Goal: Transaction & Acquisition: Purchase product/service

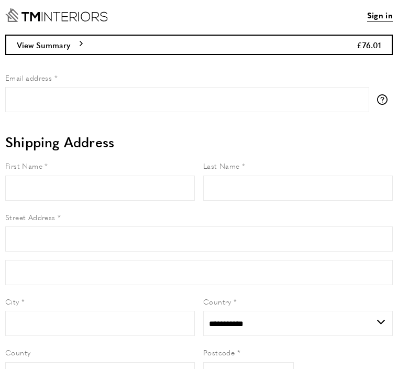
select select "**"
click at [84, 17] on icon "Go to Home page" at bounding box center [56, 15] width 103 height 14
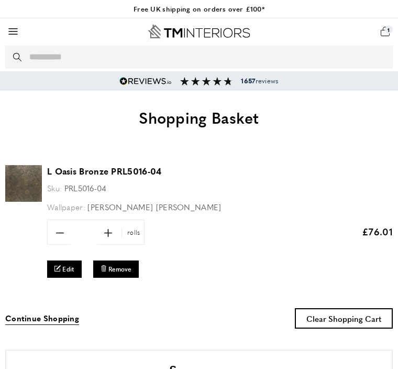
scroll to position [0, 1647]
click at [381, 34] on div "basket basket-added Basket 1 Go to cart My Basket 10 of 1 products in cart disp…" at bounding box center [385, 32] width 16 height 16
click at [387, 27] on div "basket basket-added Basket 1 Go to cart My Basket 10 of 1 products in cart disp…" at bounding box center [385, 32] width 16 height 16
click at [383, 35] on div "basket basket-added Basket 1 Go to cart My Basket 10 of 1 products in cart disp…" at bounding box center [385, 32] width 16 height 16
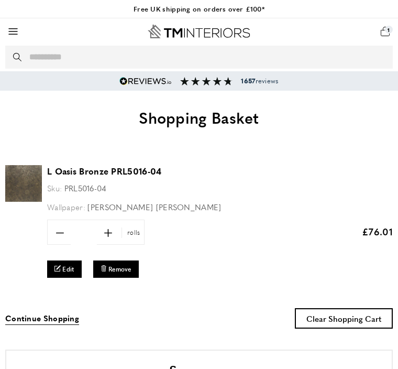
click at [384, 34] on div "basket basket-added Basket 1 Go to cart My Basket 10 of 1 products in cart disp…" at bounding box center [385, 32] width 16 height 16
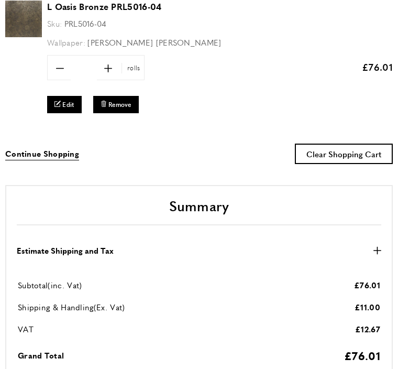
scroll to position [0, 2195]
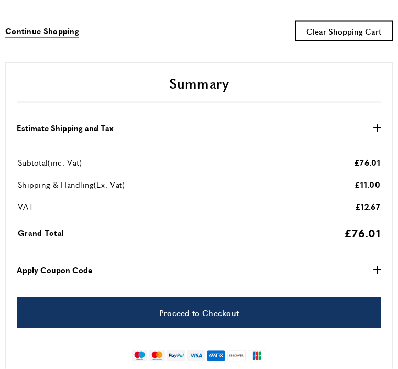
click at [215, 268] on button "Apply Coupon Code plus" at bounding box center [199, 269] width 364 height 13
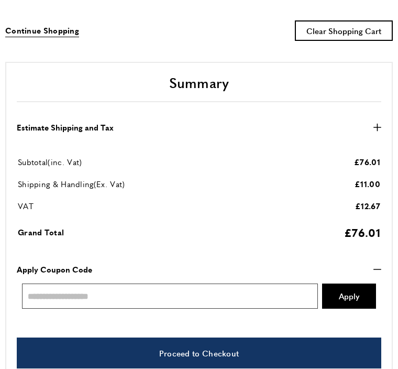
click at [158, 294] on input "Enter discount code" at bounding box center [170, 295] width 296 height 25
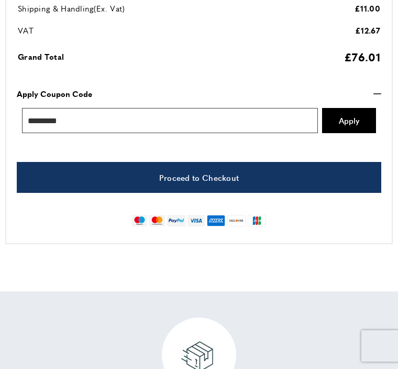
scroll to position [0, 3019]
type input "**********"
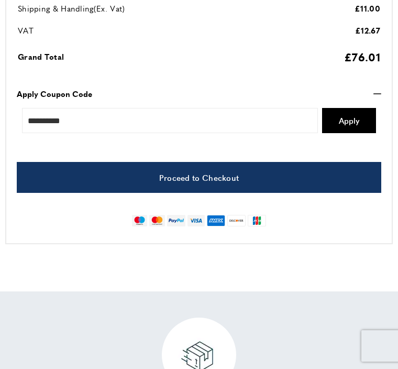
click at [225, 173] on link "Proceed to Checkout" at bounding box center [199, 177] width 364 height 31
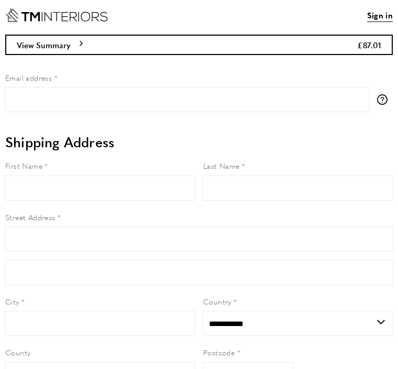
select select "**"
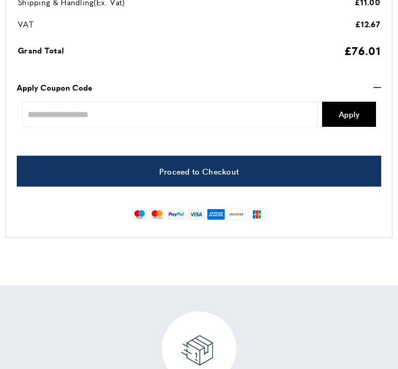
scroll to position [463, 0]
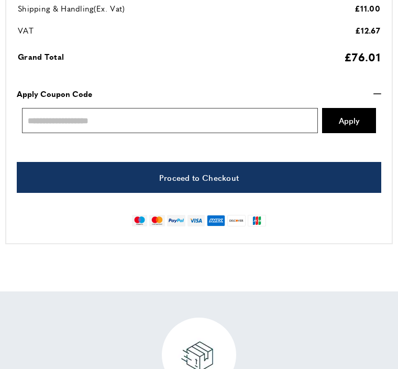
click at [129, 121] on input "Enter discount code" at bounding box center [170, 120] width 296 height 25
type input "*"
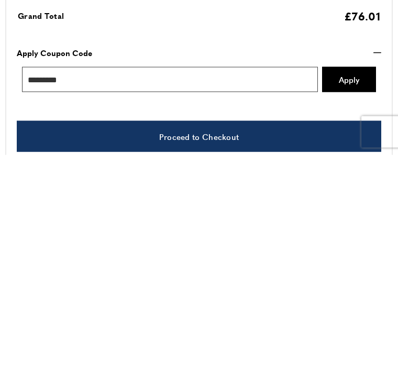
scroll to position [0, 1372]
type input "**********"
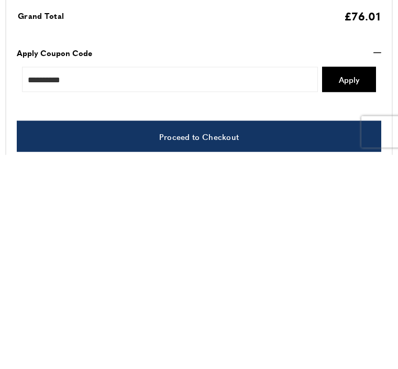
click at [349, 289] on span "Apply" at bounding box center [349, 293] width 20 height 8
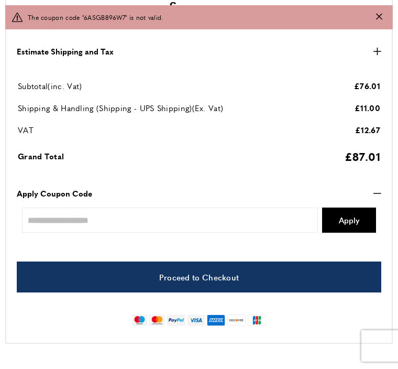
scroll to position [396, 0]
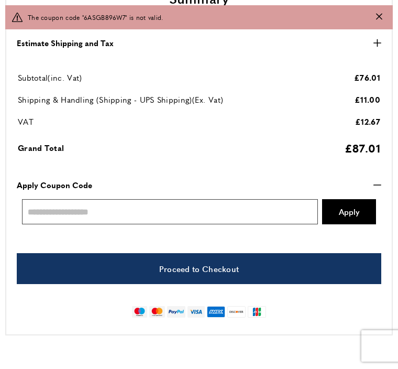
click at [242, 207] on input "Enter discount code" at bounding box center [170, 211] width 296 height 25
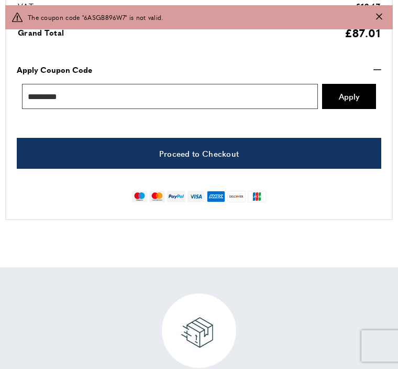
scroll to position [0, 3019]
type input "**********"
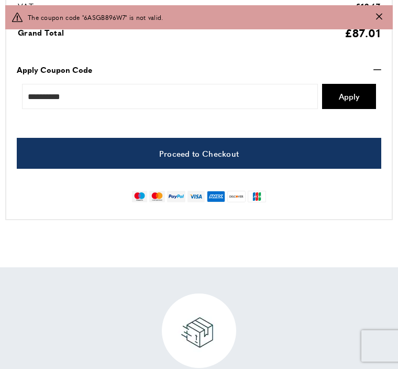
click at [352, 102] on button "Apply" at bounding box center [349, 96] width 54 height 25
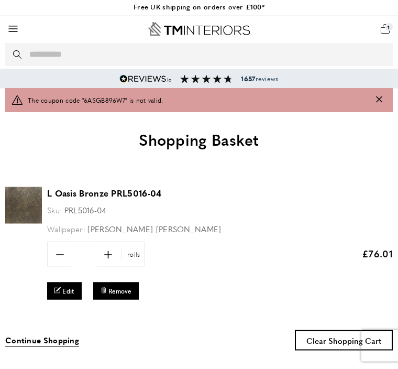
scroll to position [0, 0]
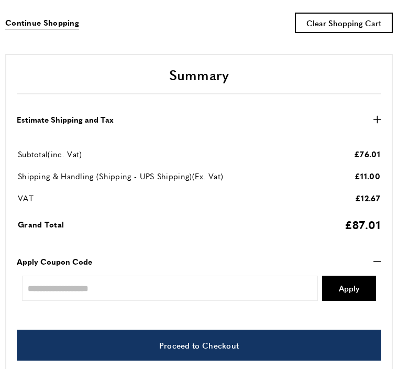
scroll to position [0, 274]
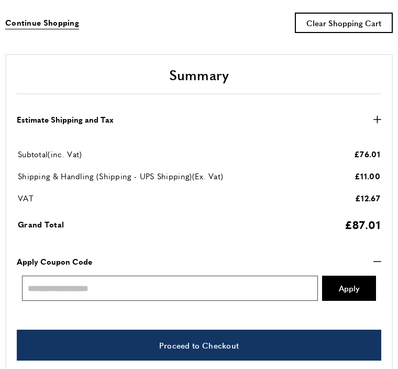
click at [178, 289] on input "Enter discount code" at bounding box center [170, 287] width 296 height 25
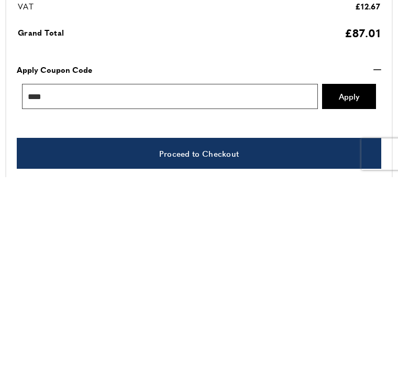
scroll to position [0, 549]
type input "*****"
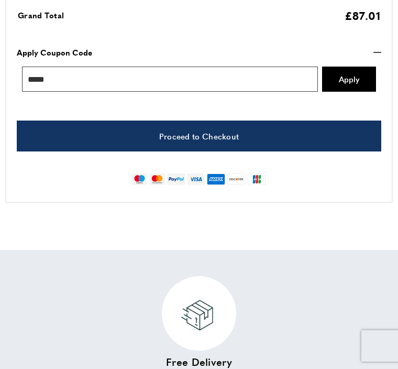
scroll to position [0, 1098]
